Goal: Task Accomplishment & Management: Manage account settings

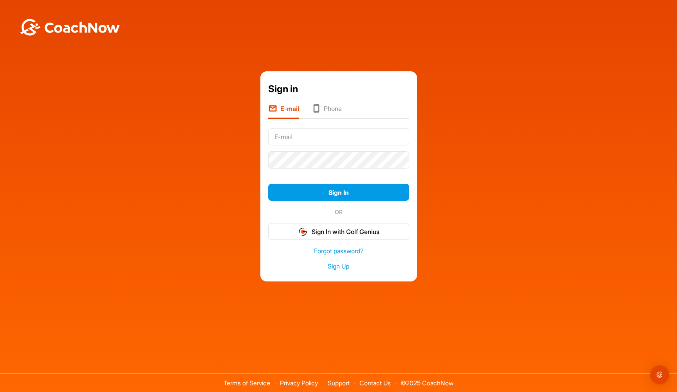
click at [299, 130] on input "text" at bounding box center [338, 136] width 141 height 17
click at [319, 142] on input "text" at bounding box center [338, 136] width 141 height 17
click at [318, 140] on input "text" at bounding box center [338, 136] width 141 height 17
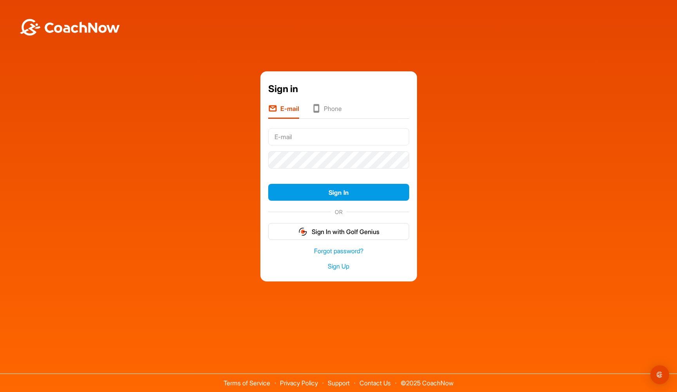
click at [318, 140] on input "text" at bounding box center [338, 136] width 141 height 17
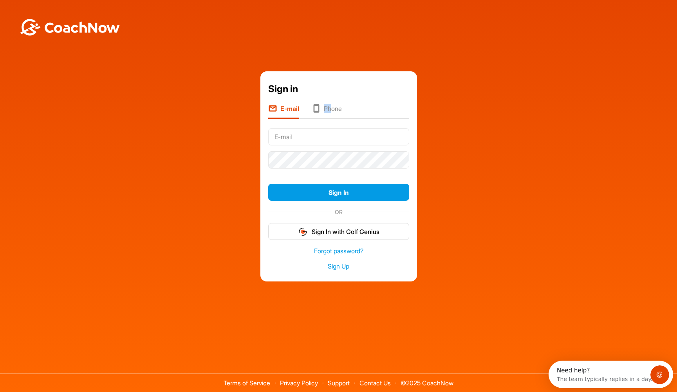
drag, startPoint x: 333, startPoint y: 104, endPoint x: 330, endPoint y: 107, distance: 4.2
click at [332, 105] on ul "E-mail Phone" at bounding box center [338, 110] width 141 height 15
click at [326, 110] on li "Phone" at bounding box center [327, 111] width 30 height 15
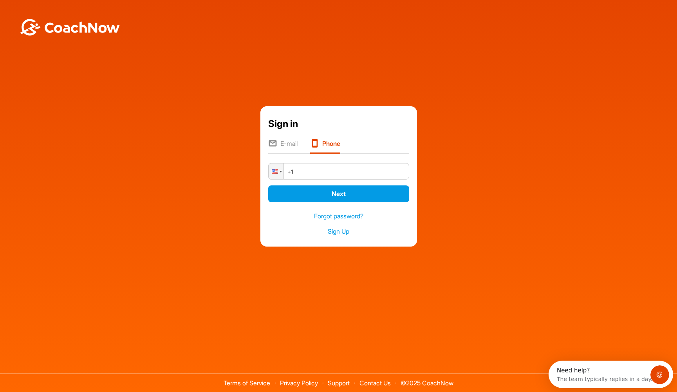
click at [291, 144] on li "E-mail" at bounding box center [282, 146] width 29 height 15
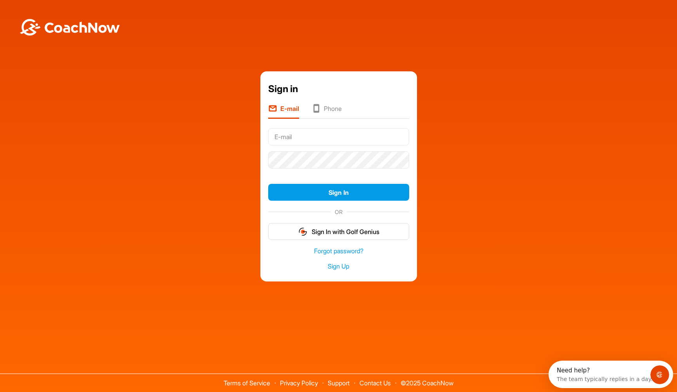
click at [301, 141] on input "text" at bounding box center [338, 136] width 141 height 17
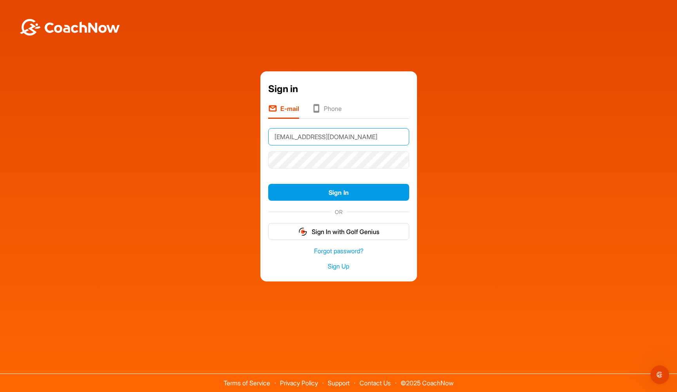
type input "[EMAIL_ADDRESS][DOMAIN_NAME]"
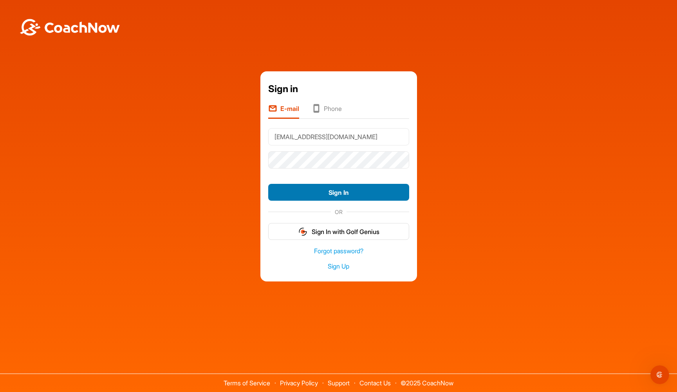
click at [342, 194] on button "Sign In" at bounding box center [338, 192] width 141 height 17
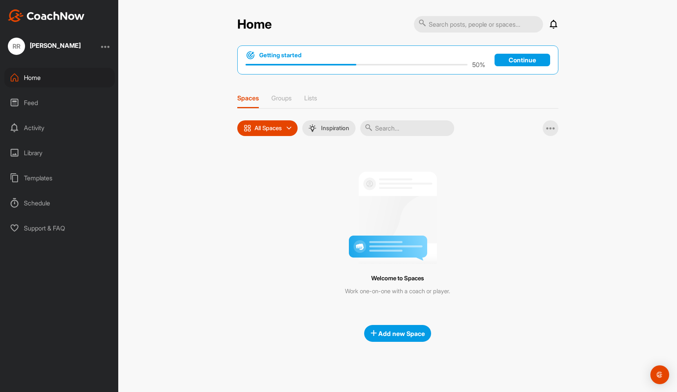
click at [108, 46] on div at bounding box center [105, 46] width 9 height 9
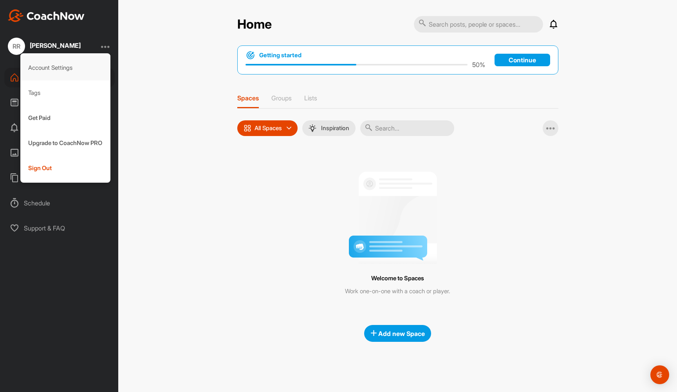
click at [50, 68] on div "Account Settings" at bounding box center [65, 67] width 90 height 25
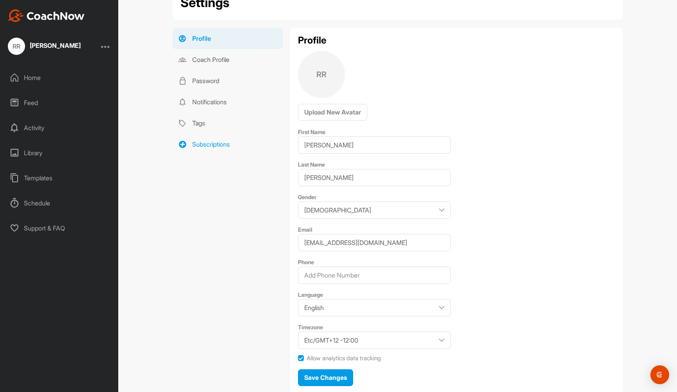
scroll to position [51, 0]
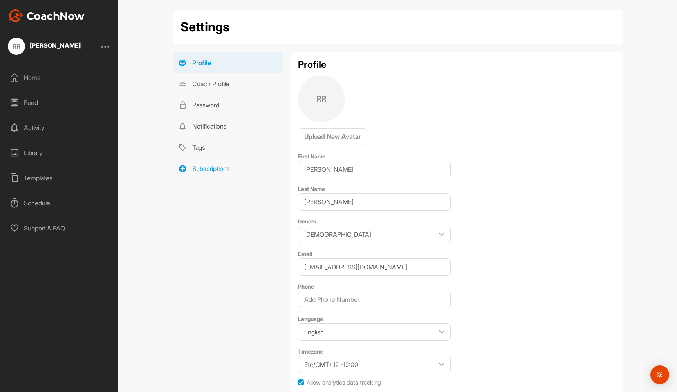
click at [187, 168] on link "Subscriptions" at bounding box center [228, 168] width 110 height 21
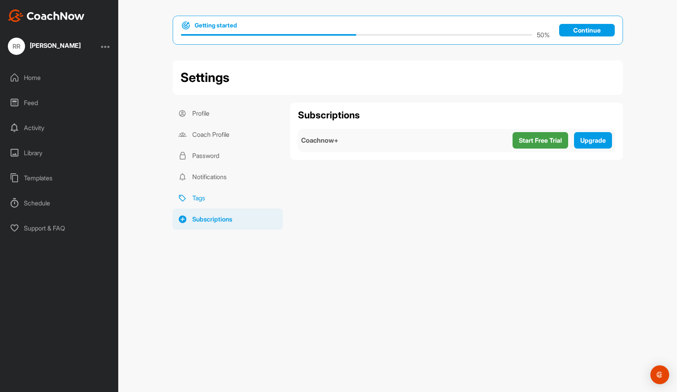
click at [207, 199] on link "Tags" at bounding box center [228, 197] width 110 height 21
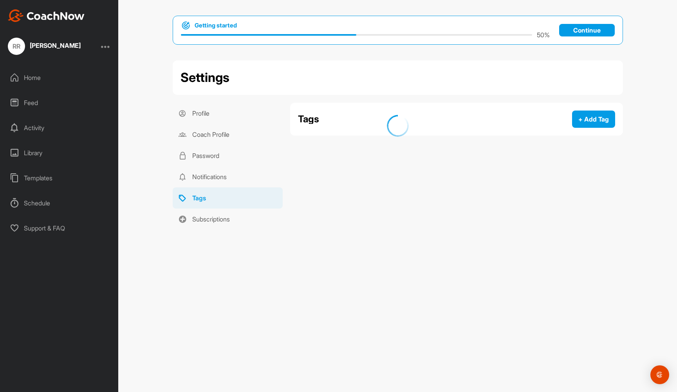
click at [209, 182] on div at bounding box center [398, 126] width 466 height 220
click at [208, 113] on link "Profile" at bounding box center [228, 113] width 110 height 21
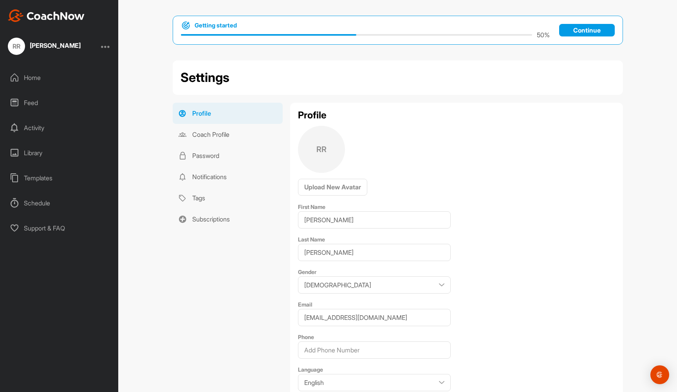
click at [34, 202] on div "Schedule" at bounding box center [59, 203] width 110 height 20
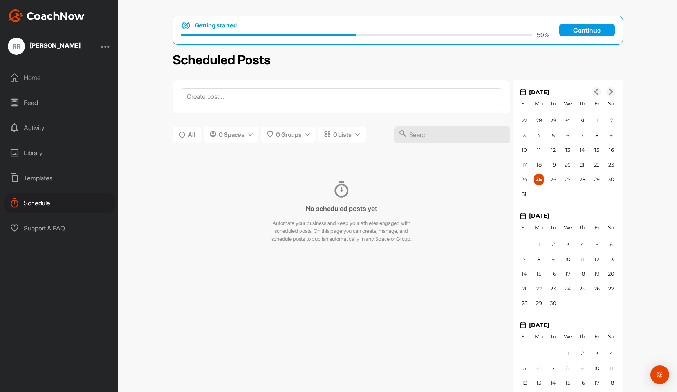
click at [35, 183] on div "Templates" at bounding box center [59, 178] width 110 height 20
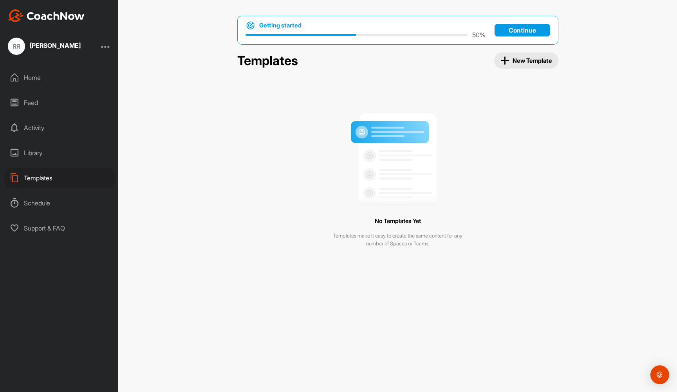
click at [35, 158] on div "Library" at bounding box center [59, 153] width 110 height 20
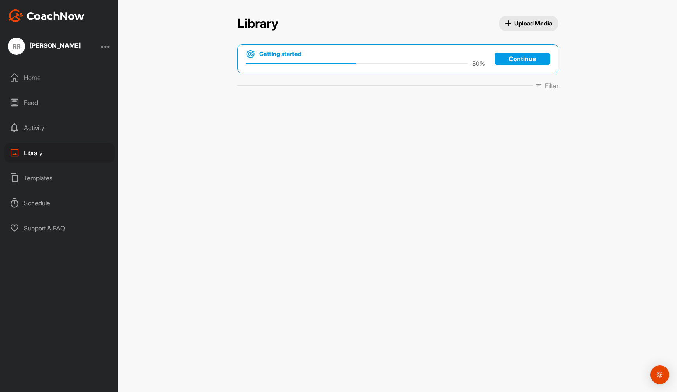
click at [38, 123] on div "Activity" at bounding box center [59, 128] width 110 height 20
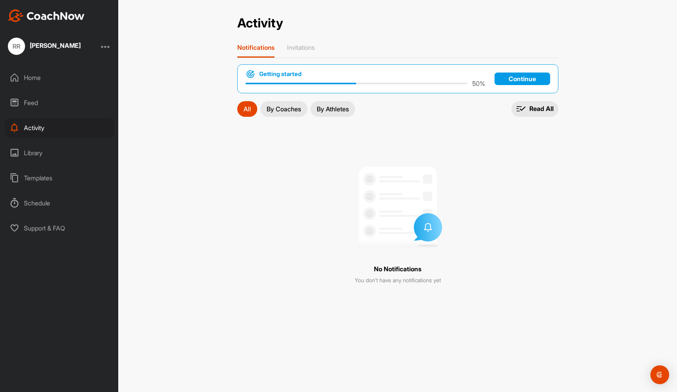
click at [31, 13] on img at bounding box center [46, 15] width 77 height 13
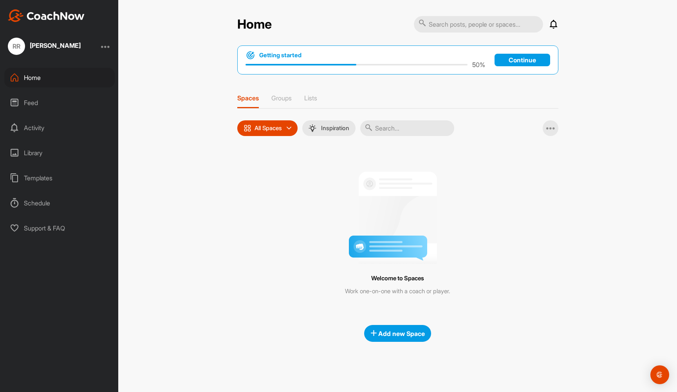
click at [22, 15] on img at bounding box center [46, 15] width 77 height 13
click at [512, 59] on p "Continue" at bounding box center [522, 60] width 56 height 13
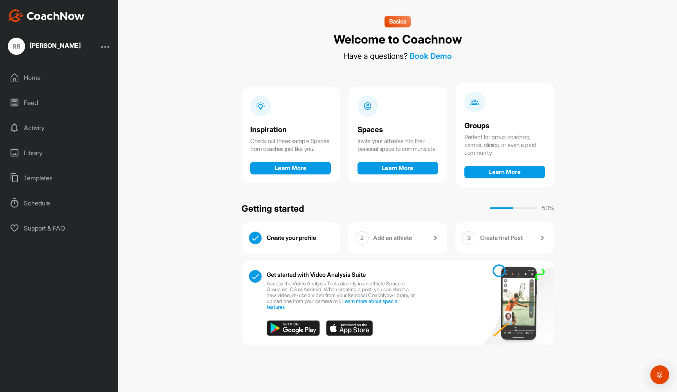
click at [33, 77] on div "Home" at bounding box center [59, 78] width 110 height 20
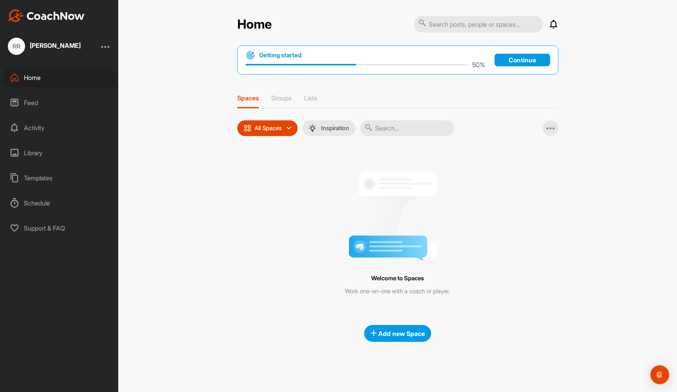
click at [273, 128] on p "All Spaces" at bounding box center [267, 128] width 27 height 6
click at [179, 166] on div "Home Notifications Invitations No Notifications View All Getting started 50 % C…" at bounding box center [397, 196] width 559 height 392
click at [387, 339] on button "Add new Space" at bounding box center [397, 333] width 67 height 17
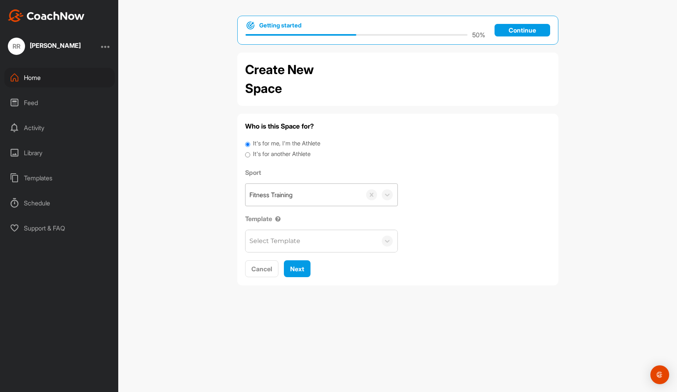
click at [301, 197] on div "Fitness Training" at bounding box center [303, 195] width 116 height 22
drag, startPoint x: 312, startPoint y: 194, endPoint x: 270, endPoint y: 192, distance: 42.3
click at [258, 195] on div "Fitness Training" at bounding box center [303, 195] width 116 height 22
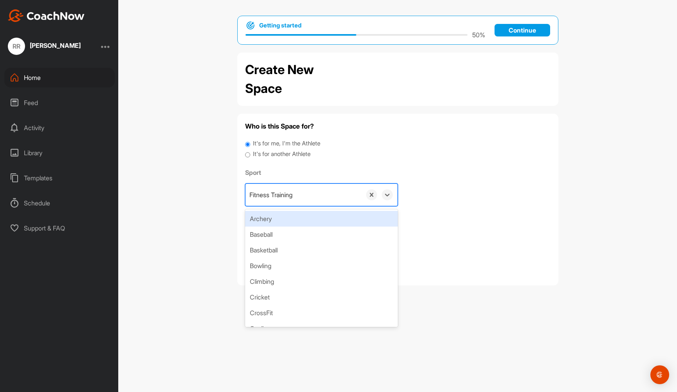
click at [303, 191] on div "Fitness Training" at bounding box center [303, 195] width 116 height 22
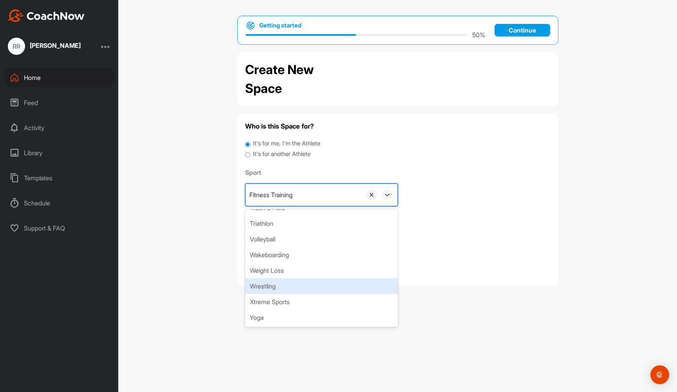
scroll to position [528, 0]
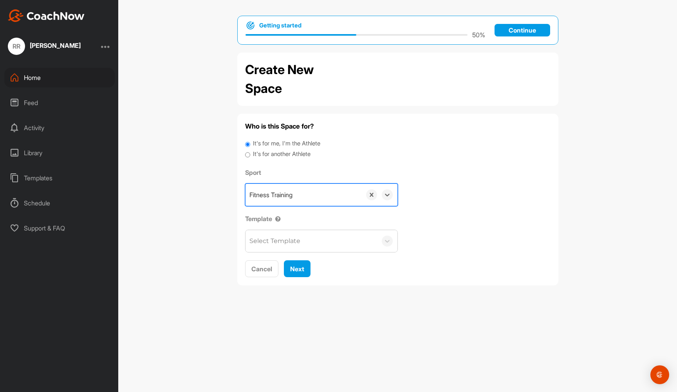
click at [290, 188] on div "Fitness Training" at bounding box center [303, 195] width 116 height 22
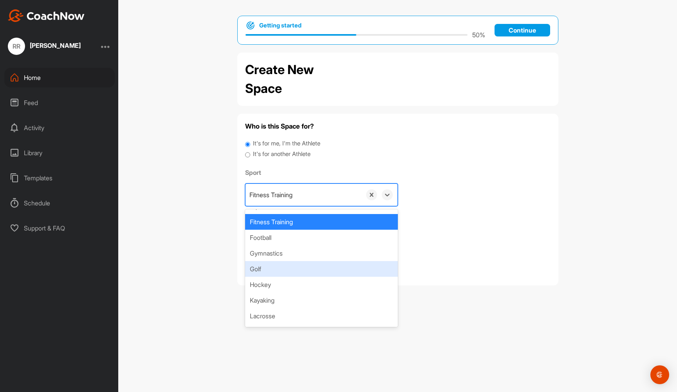
scroll to position [168, 0]
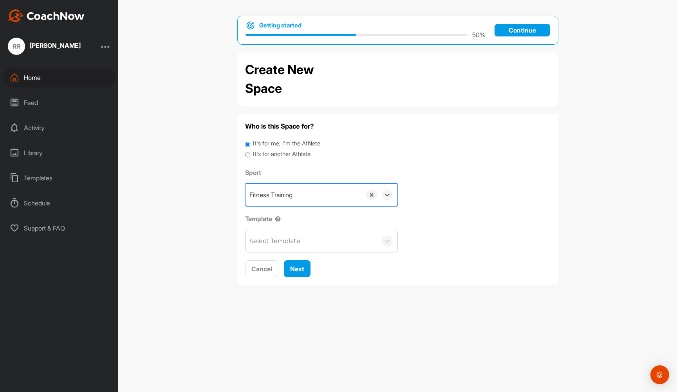
drag, startPoint x: 300, startPoint y: 196, endPoint x: 272, endPoint y: 197, distance: 27.8
click at [272, 197] on div "Fitness Training" at bounding box center [303, 195] width 116 height 22
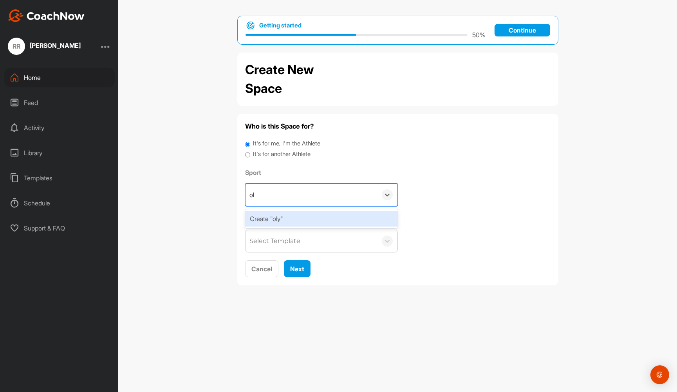
type input "o"
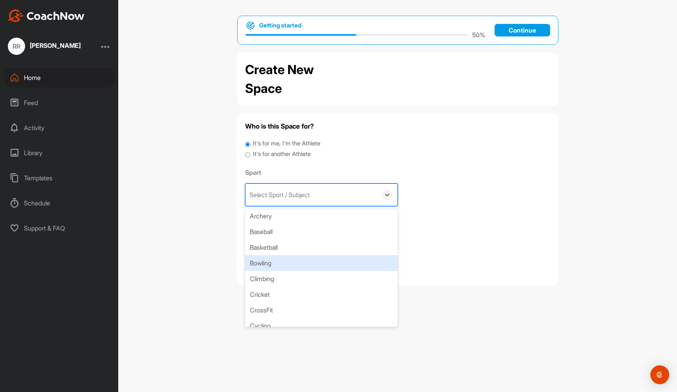
scroll to position [0, 0]
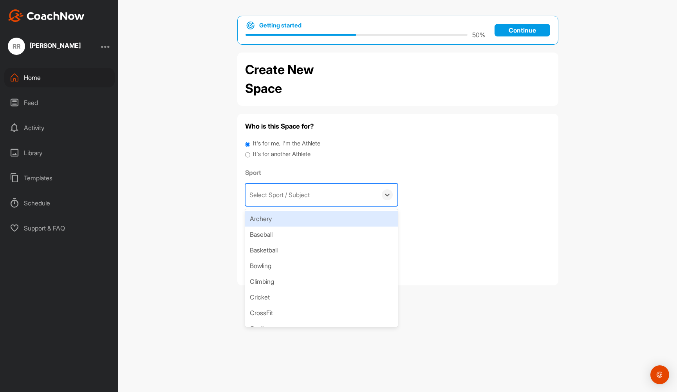
click at [484, 192] on div "Sport option Archery focused, 1 of 41. 41 results available. Select is focused …" at bounding box center [397, 210] width 305 height 85
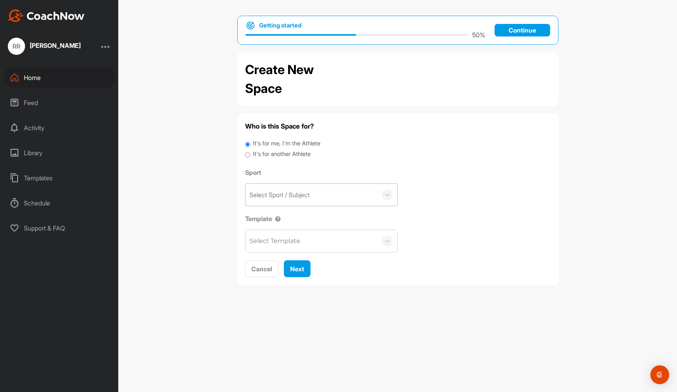
click at [267, 153] on label "It's for another Athlete" at bounding box center [282, 154] width 58 height 9
click at [250, 153] on input "It's for another Athlete" at bounding box center [247, 155] width 5 height 11
radio input "true"
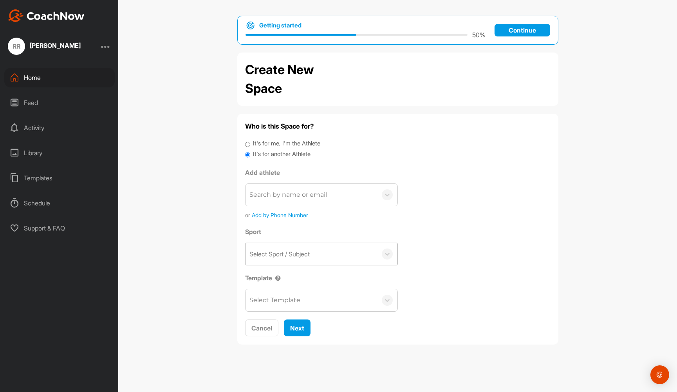
click at [271, 188] on div "Search by name or email" at bounding box center [311, 195] width 132 height 22
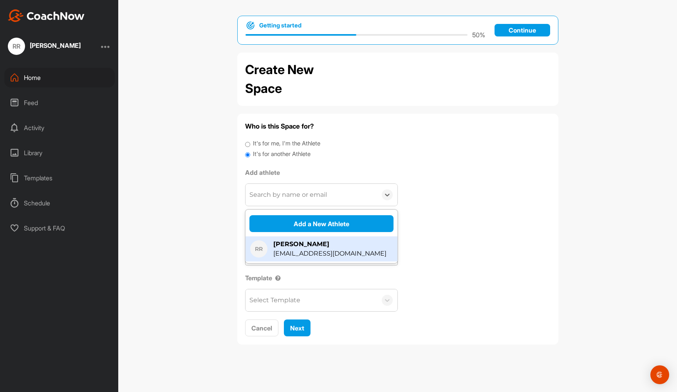
click at [282, 249] on div "[EMAIL_ADDRESS][DOMAIN_NAME]" at bounding box center [329, 253] width 113 height 9
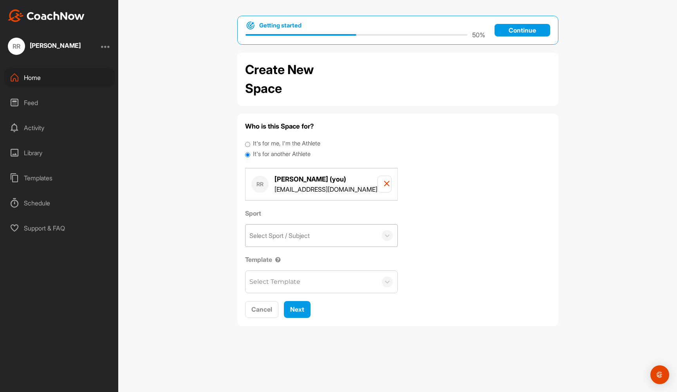
click at [296, 231] on div "Select Sport / Subject" at bounding box center [279, 235] width 60 height 9
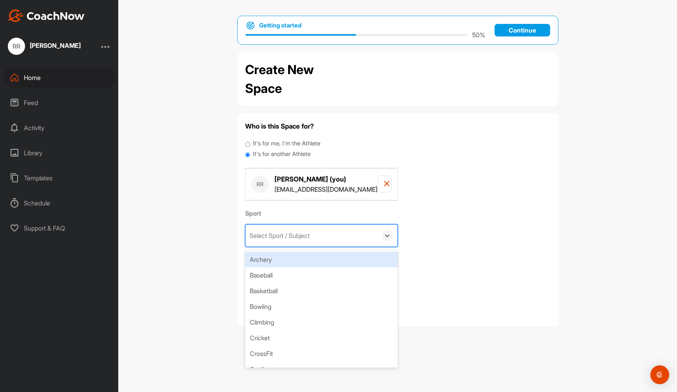
click at [417, 168] on div "Who is this Space for? It's for me, I'm the Athlete It's for another Athlete RR…" at bounding box center [397, 219] width 305 height 197
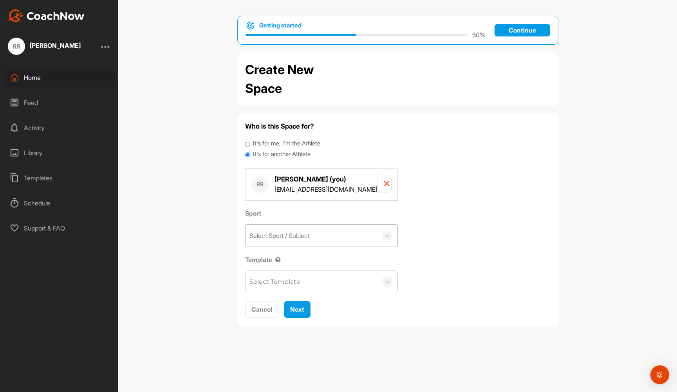
click at [357, 224] on div "Select Sport / Subject" at bounding box center [311, 235] width 132 height 22
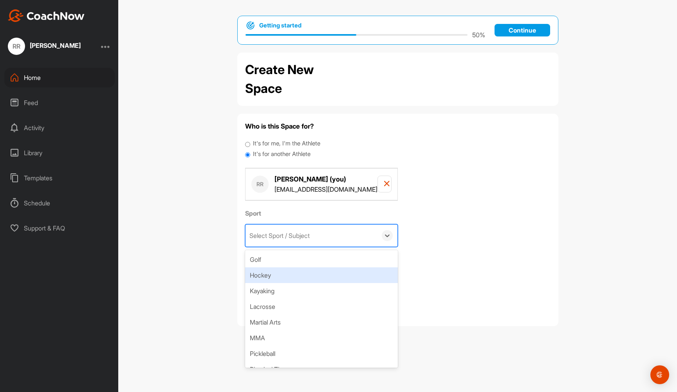
scroll to position [70, 0]
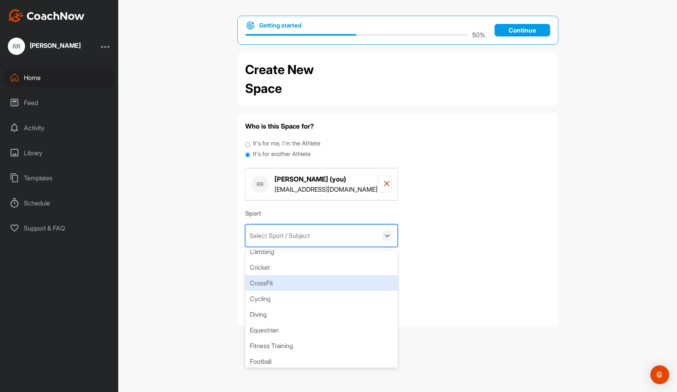
click at [311, 286] on div "CrossFit" at bounding box center [321, 283] width 153 height 16
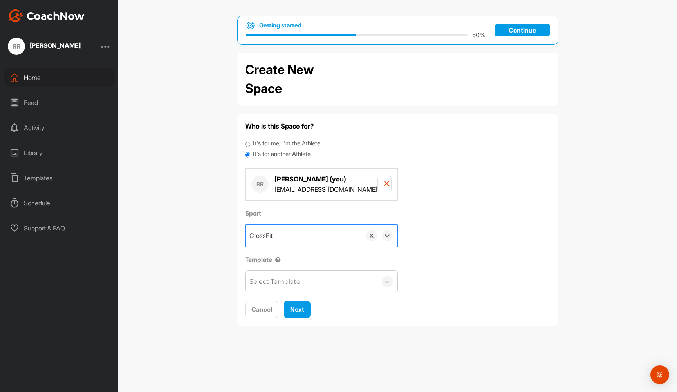
click at [424, 255] on div "Sport option CrossFit, selected. 0 results available. Select is focused ,type t…" at bounding box center [397, 250] width 305 height 85
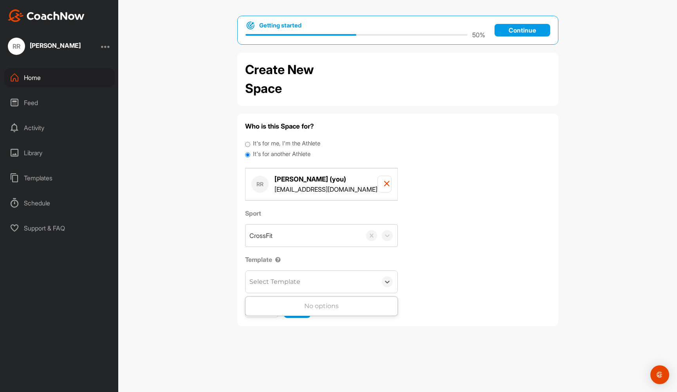
click at [311, 278] on div "Select Template" at bounding box center [311, 282] width 132 height 22
click at [425, 271] on div "Sport CrossFit Template Select Template" at bounding box center [397, 250] width 305 height 85
click at [304, 305] on span "Next" at bounding box center [297, 309] width 14 height 8
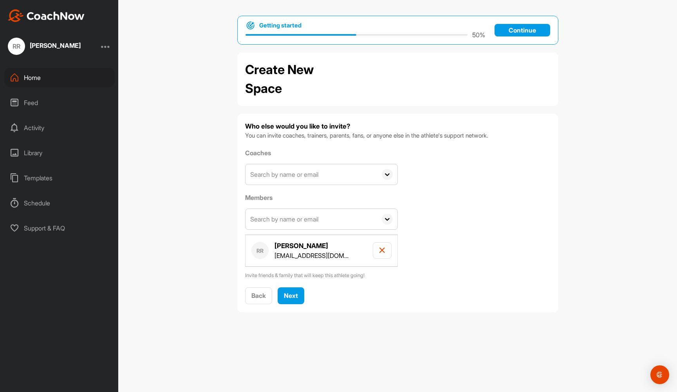
click at [318, 175] on input "text" at bounding box center [311, 174] width 132 height 20
click at [318, 199] on div "[PERSON_NAME]" at bounding box center [323, 195] width 103 height 9
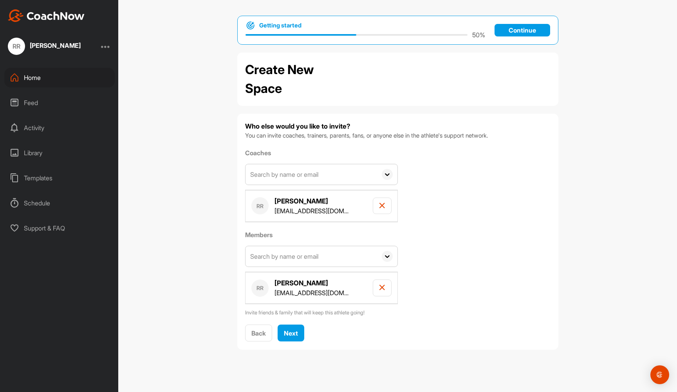
click at [301, 256] on input "text" at bounding box center [311, 256] width 132 height 20
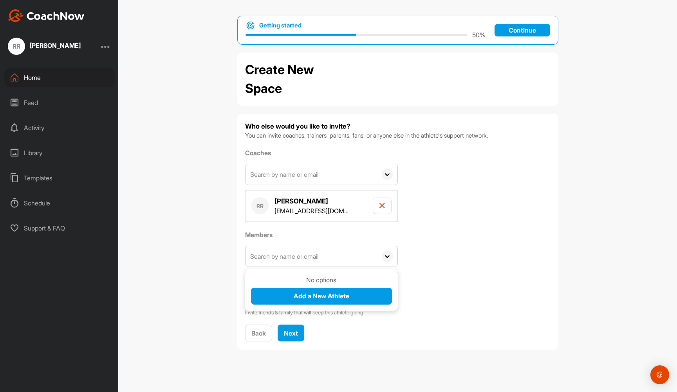
click at [485, 254] on div "Coaches No options Add a New Coach RR Rob Ronan rob@austinbarbell.com Members N…" at bounding box center [397, 232] width 305 height 168
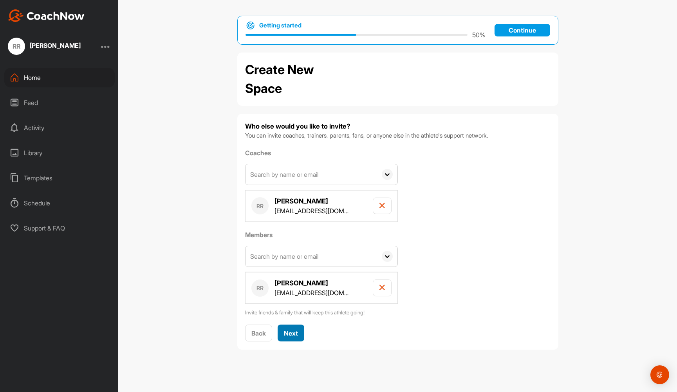
click at [290, 332] on span "Next" at bounding box center [291, 333] width 14 height 8
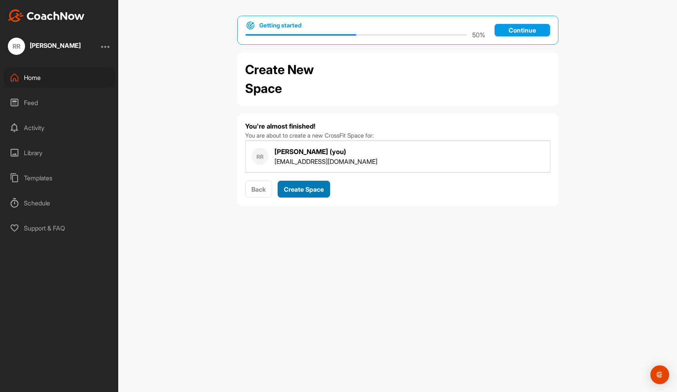
scroll to position [0, 0]
click at [303, 194] on button "Create Space" at bounding box center [304, 188] width 52 height 17
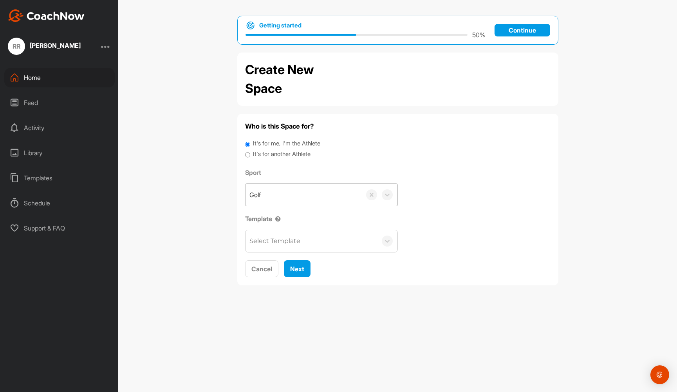
click at [298, 194] on div "Golf" at bounding box center [303, 195] width 116 height 22
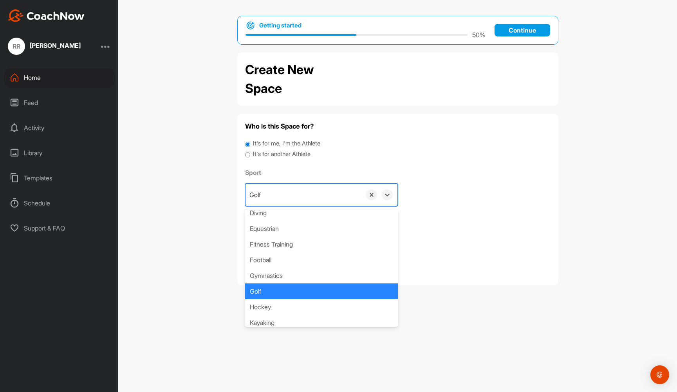
scroll to position [134, 0]
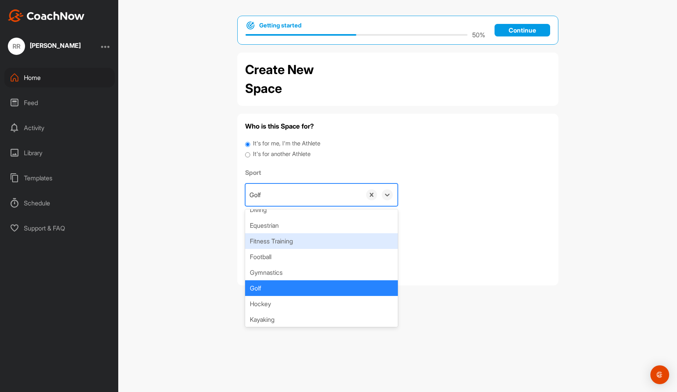
click at [292, 240] on div "Fitness Training" at bounding box center [321, 241] width 153 height 16
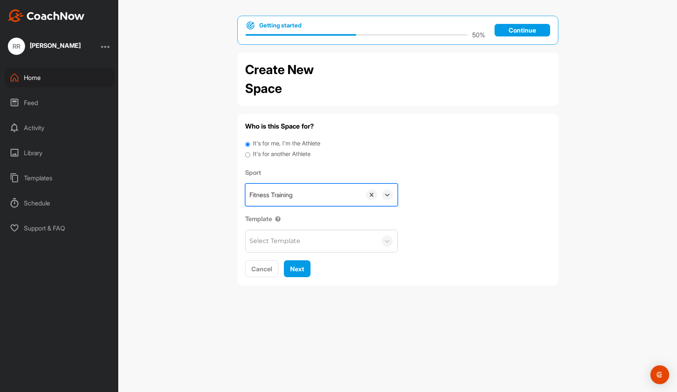
click at [300, 240] on div "Select Template" at bounding box center [274, 240] width 51 height 9
click at [435, 204] on div "Sport Fitness Training Template Select Template" at bounding box center [397, 210] width 305 height 85
click at [261, 266] on span "Cancel" at bounding box center [261, 269] width 21 height 8
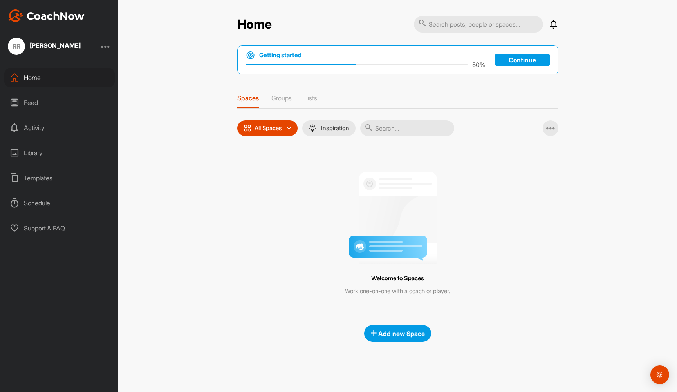
click at [281, 131] on p "All Spaces" at bounding box center [267, 128] width 27 height 6
click at [287, 105] on div "Groups" at bounding box center [281, 101] width 20 height 14
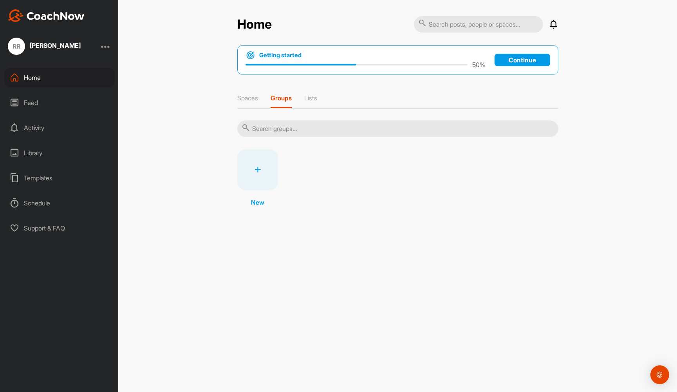
click at [259, 165] on div at bounding box center [257, 169] width 41 height 41
click at [258, 171] on icon at bounding box center [257, 169] width 6 height 6
click at [278, 130] on input "text" at bounding box center [397, 128] width 321 height 16
click at [259, 169] on div at bounding box center [257, 169] width 41 height 41
click at [258, 170] on icon at bounding box center [257, 169] width 6 height 6
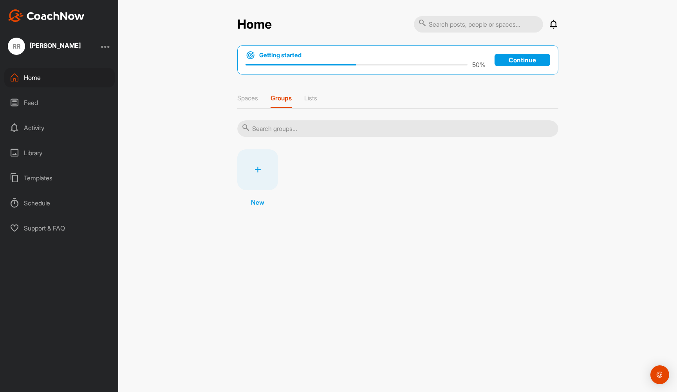
click at [258, 170] on icon at bounding box center [257, 169] width 6 height 6
click at [314, 101] on p "Lists" at bounding box center [310, 98] width 13 height 8
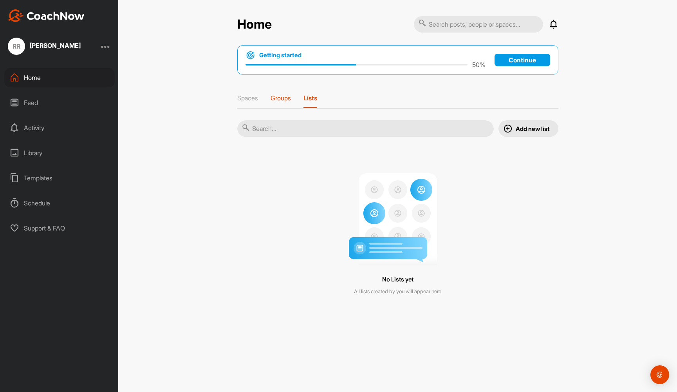
click at [280, 103] on div "Groups" at bounding box center [281, 101] width 20 height 14
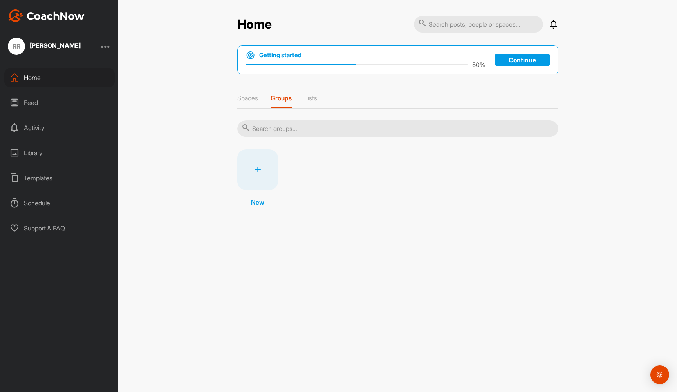
click at [519, 60] on p "Continue" at bounding box center [522, 60] width 56 height 13
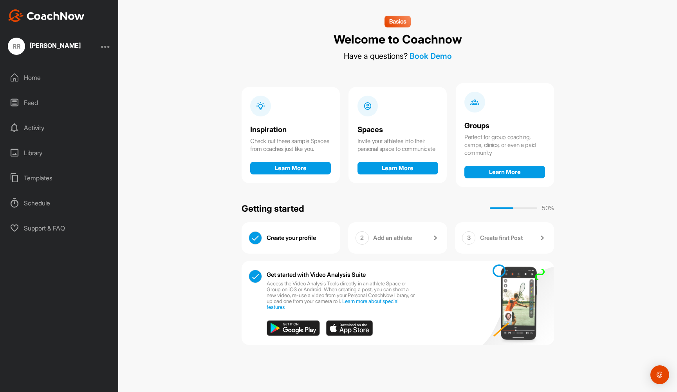
drag, startPoint x: 397, startPoint y: 236, endPoint x: 381, endPoint y: 234, distance: 15.9
click at [390, 234] on p "Add an athlete" at bounding box center [392, 238] width 39 height 8
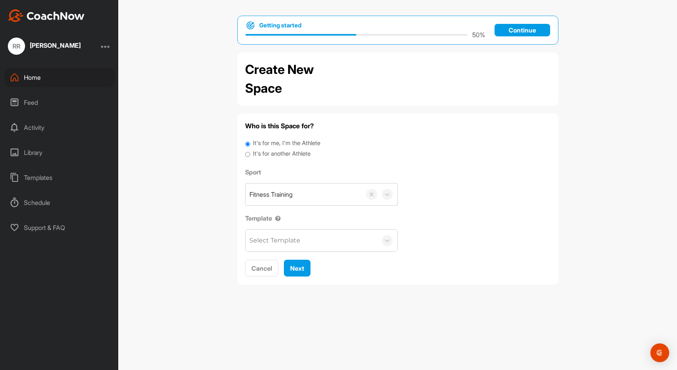
click at [41, 103] on div "Feed" at bounding box center [59, 103] width 110 height 20
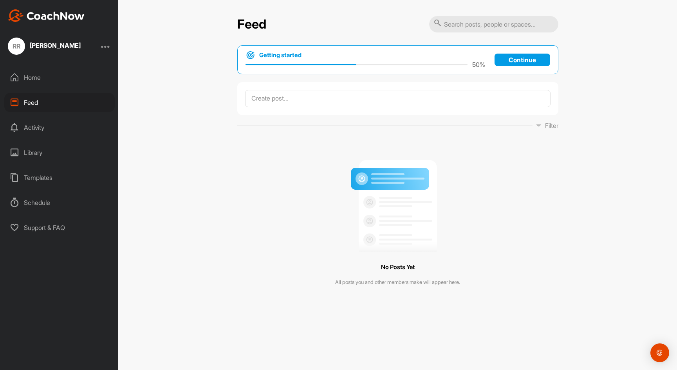
click at [37, 129] on div "Activity" at bounding box center [59, 128] width 110 height 20
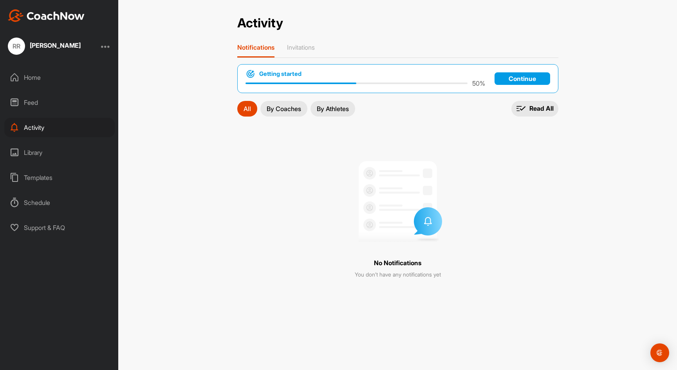
click at [29, 151] on div "Library" at bounding box center [59, 153] width 110 height 20
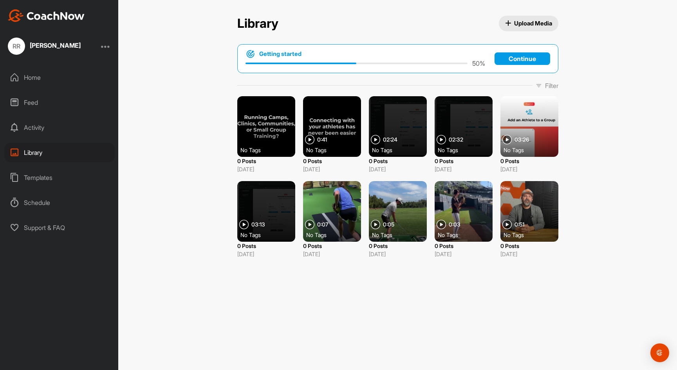
click at [33, 174] on div "Templates" at bounding box center [59, 178] width 110 height 20
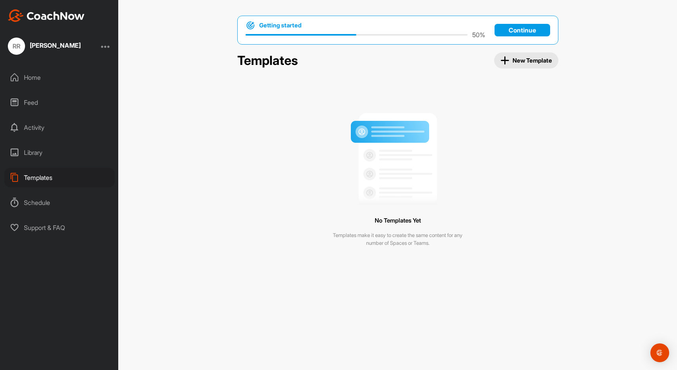
click at [514, 60] on span "New Template" at bounding box center [526, 60] width 52 height 9
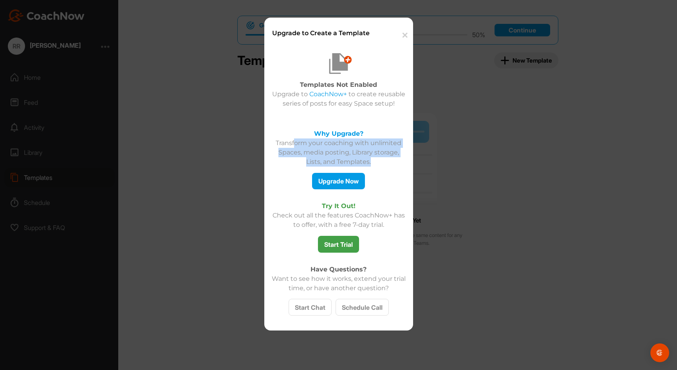
drag, startPoint x: 294, startPoint y: 143, endPoint x: 385, endPoint y: 166, distance: 94.1
click at [385, 166] on p "Transform your coaching with unlimited Spaces, media posting, Library storage, …" at bounding box center [338, 153] width 137 height 28
click at [343, 180] on button "Upgrade Now" at bounding box center [338, 181] width 53 height 17
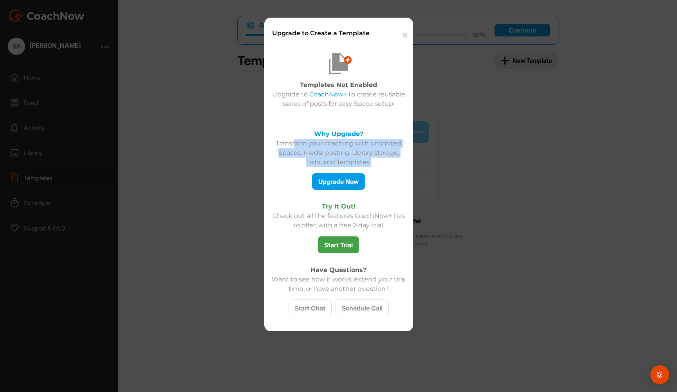
click at [408, 36] on button "✕" at bounding box center [403, 35] width 17 height 24
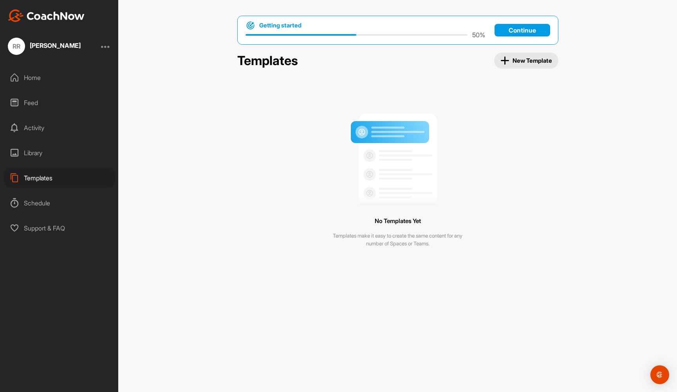
click at [52, 200] on div "Schedule" at bounding box center [59, 203] width 110 height 20
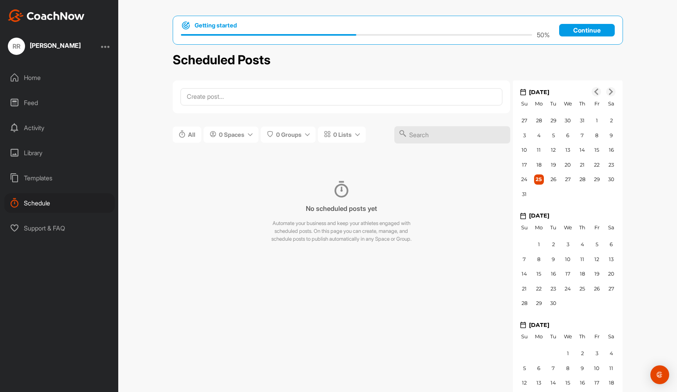
click at [35, 175] on div "Templates" at bounding box center [59, 178] width 110 height 20
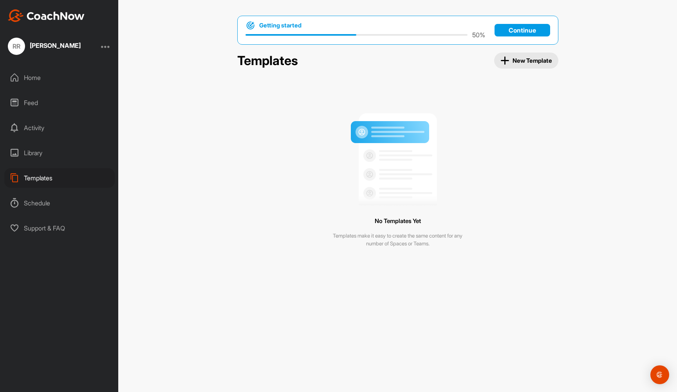
click at [40, 154] on div "Library" at bounding box center [59, 153] width 110 height 20
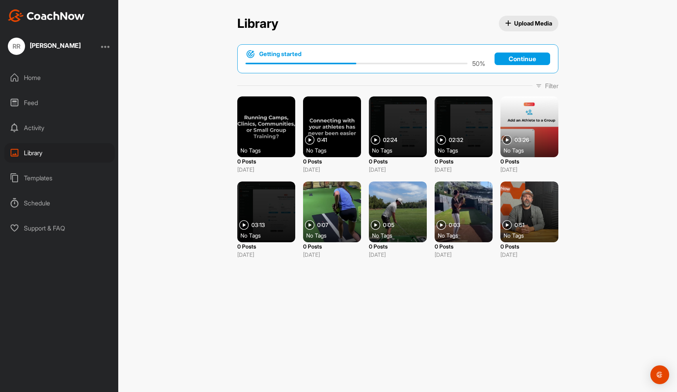
click at [43, 126] on div "Activity" at bounding box center [59, 128] width 110 height 20
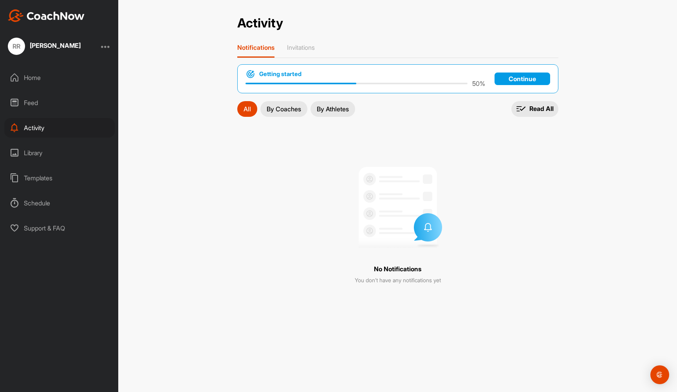
click at [38, 76] on div "Home" at bounding box center [59, 78] width 110 height 20
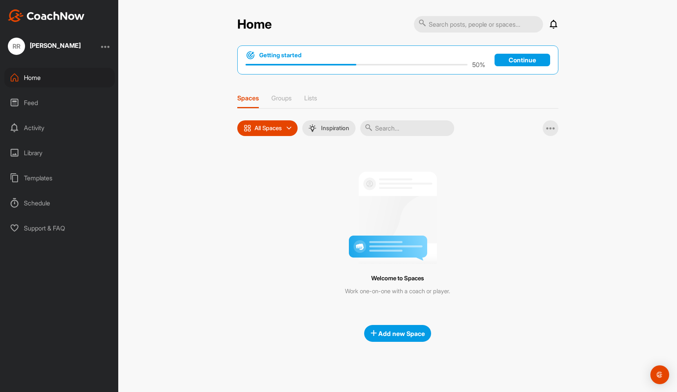
click at [31, 99] on div "Feed" at bounding box center [59, 103] width 110 height 20
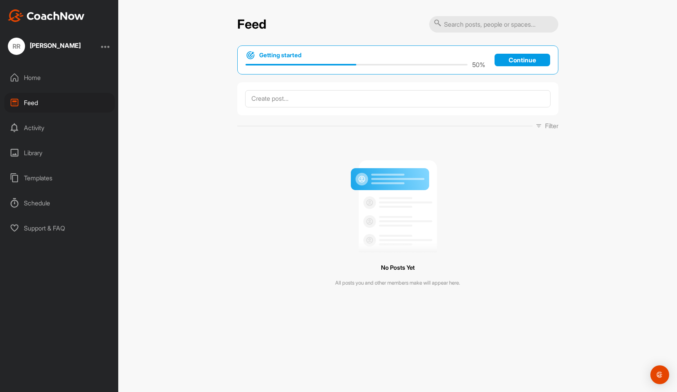
click at [30, 126] on div "Activity" at bounding box center [59, 128] width 110 height 20
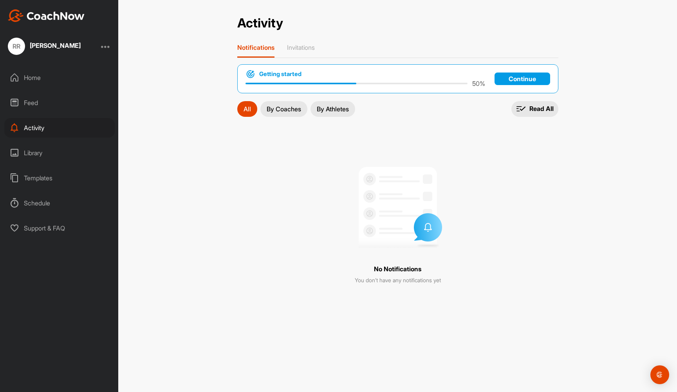
click at [105, 46] on div at bounding box center [105, 46] width 9 height 9
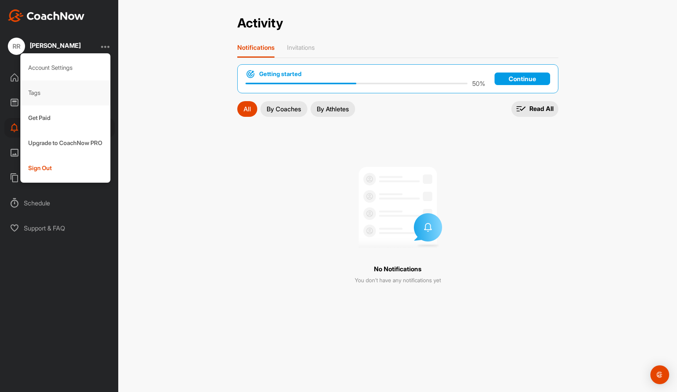
click at [63, 92] on div "Tags" at bounding box center [65, 92] width 90 height 25
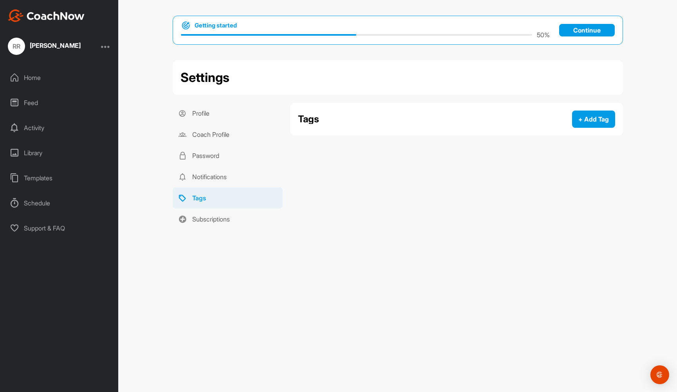
click at [47, 78] on div "Home" at bounding box center [59, 78] width 110 height 20
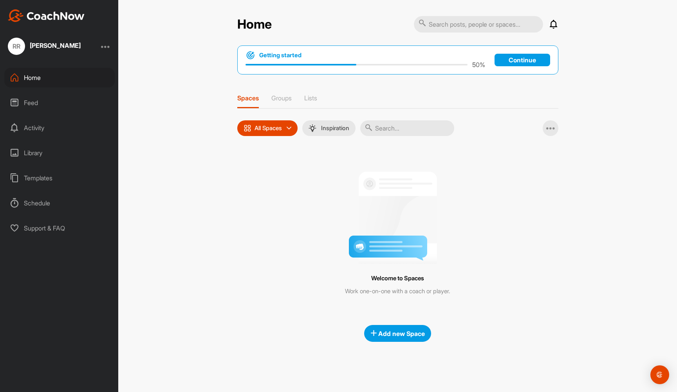
scroll to position [0, 0]
click at [494, 59] on p "Continue" at bounding box center [522, 60] width 56 height 13
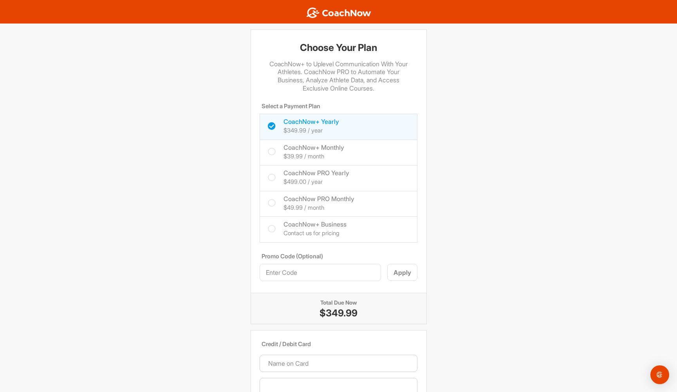
click at [493, 180] on div "Choose Your Plan CoachNow+ to Uplevel Communication With Your Athletes. CoachNo…" at bounding box center [338, 313] width 677 height 568
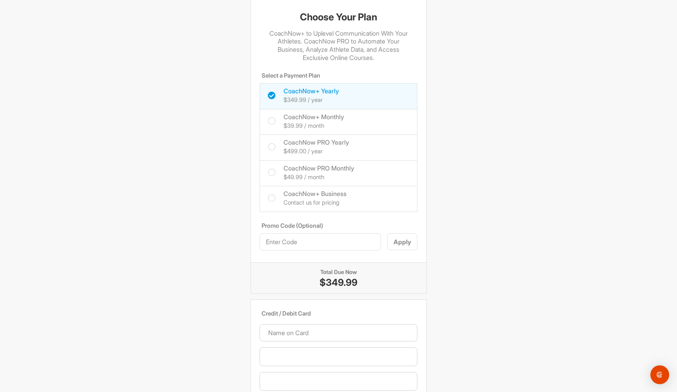
scroll to position [29, 0]
click at [492, 189] on div "Choose Your Plan CoachNow+ to Uplevel Communication With Your Athletes. CoachNo…" at bounding box center [338, 284] width 677 height 568
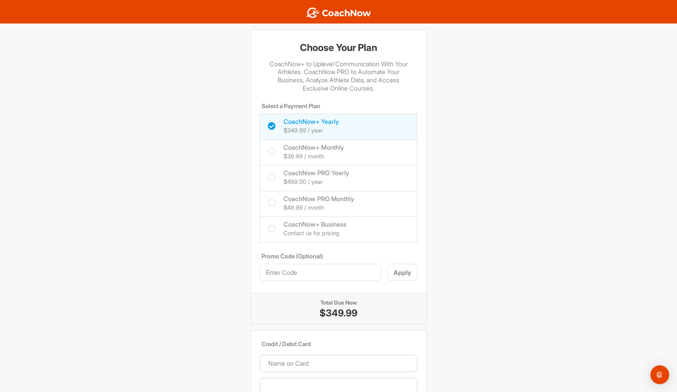
scroll to position [0, 0]
